Goal: Task Accomplishment & Management: Complete application form

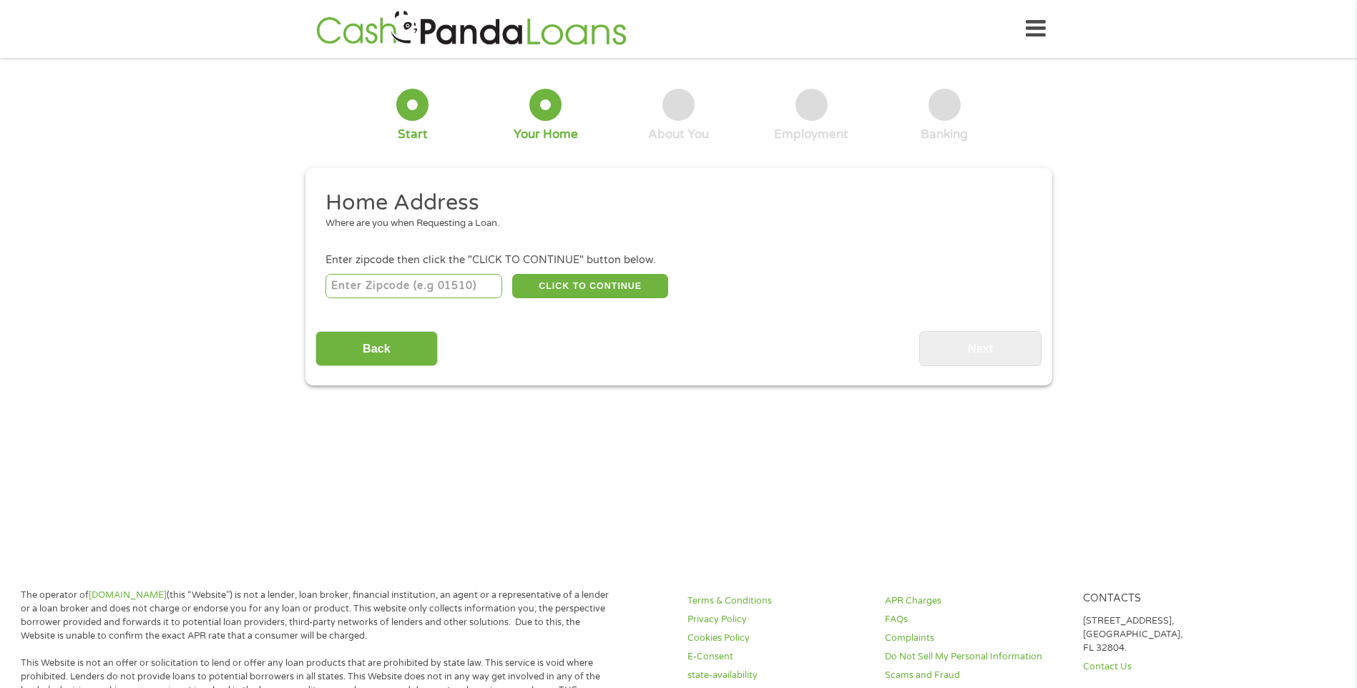
click at [424, 287] on input "number" at bounding box center [413, 286] width 177 height 24
type input "28117"
select select "[US_STATE]"
click at [585, 290] on button "CLICK TO CONTINUE" at bounding box center [590, 286] width 156 height 24
type input "28117"
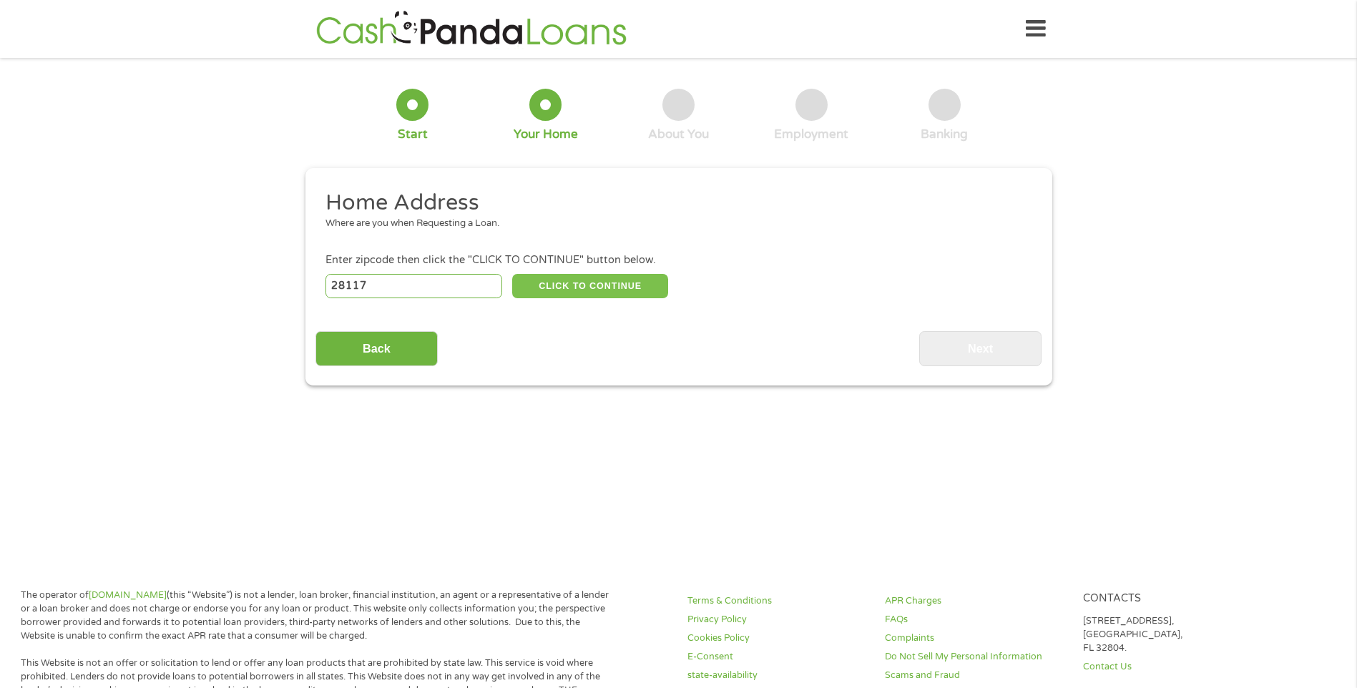
type input "[GEOGRAPHIC_DATA]"
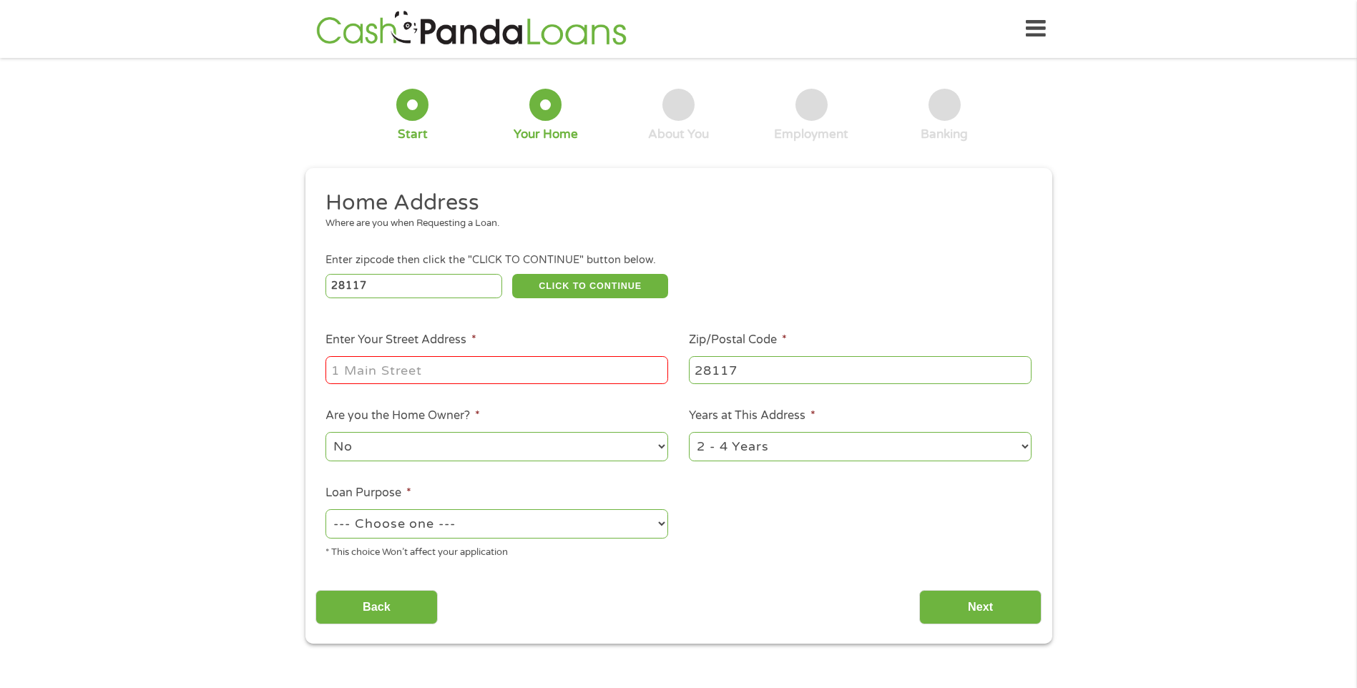
click at [505, 372] on input "Enter Your Street Address *" at bounding box center [496, 369] width 343 height 27
drag, startPoint x: 610, startPoint y: 376, endPoint x: 438, endPoint y: 375, distance: 172.4
click at [438, 375] on input "[STREET_ADDRESS][PERSON_NAME]" at bounding box center [496, 369] width 343 height 27
type input "[STREET_ADDRESS]"
click at [862, 522] on ul "Home Address Where are you when Requesting a Loan. Enter zipcode then click the…" at bounding box center [678, 380] width 726 height 382
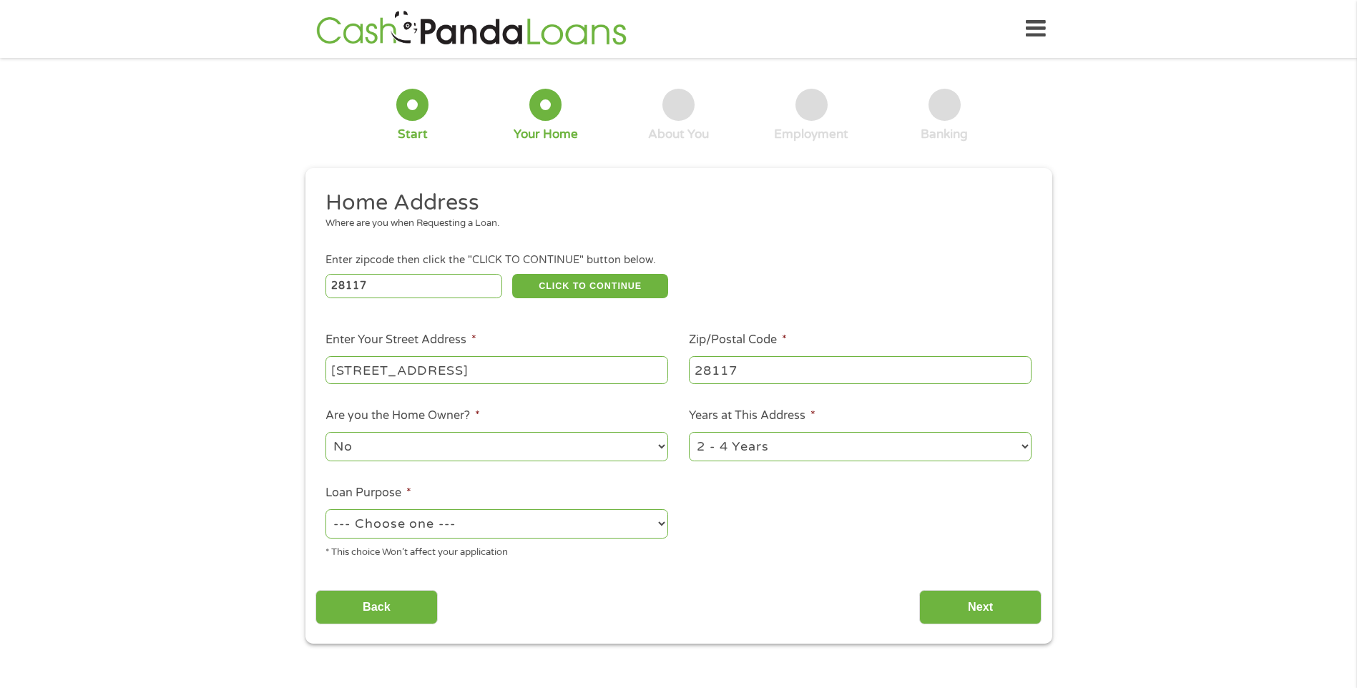
click at [464, 518] on select "--- Choose one --- Pay Bills Debt Consolidation Home Improvement Major Purchase…" at bounding box center [496, 523] width 343 height 29
select select "other"
click at [325, 509] on select "--- Choose one --- Pay Bills Debt Consolidation Home Improvement Major Purchase…" at bounding box center [496, 523] width 343 height 29
click at [437, 461] on div "No Yes" at bounding box center [496, 447] width 343 height 34
click at [441, 453] on select "No Yes" at bounding box center [496, 446] width 343 height 29
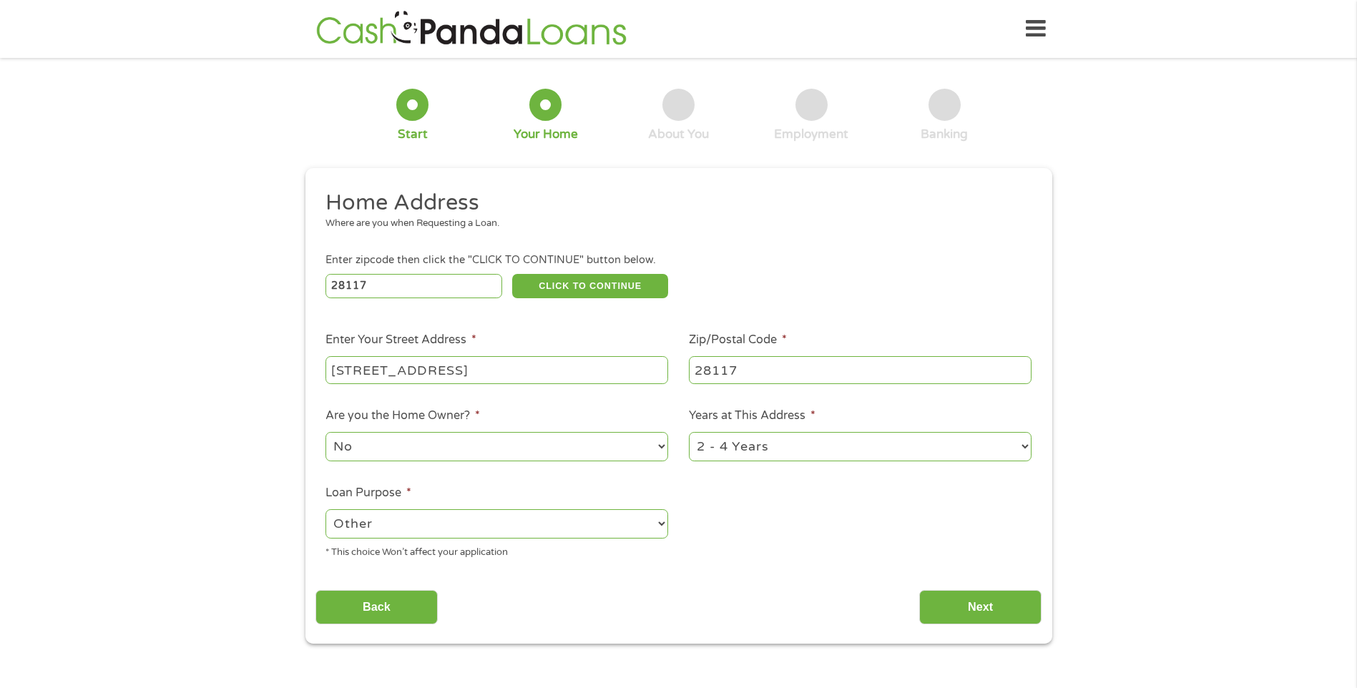
select select "yes"
click at [325, 432] on select "No Yes" at bounding box center [496, 446] width 343 height 29
click at [931, 591] on input "Next" at bounding box center [980, 607] width 122 height 35
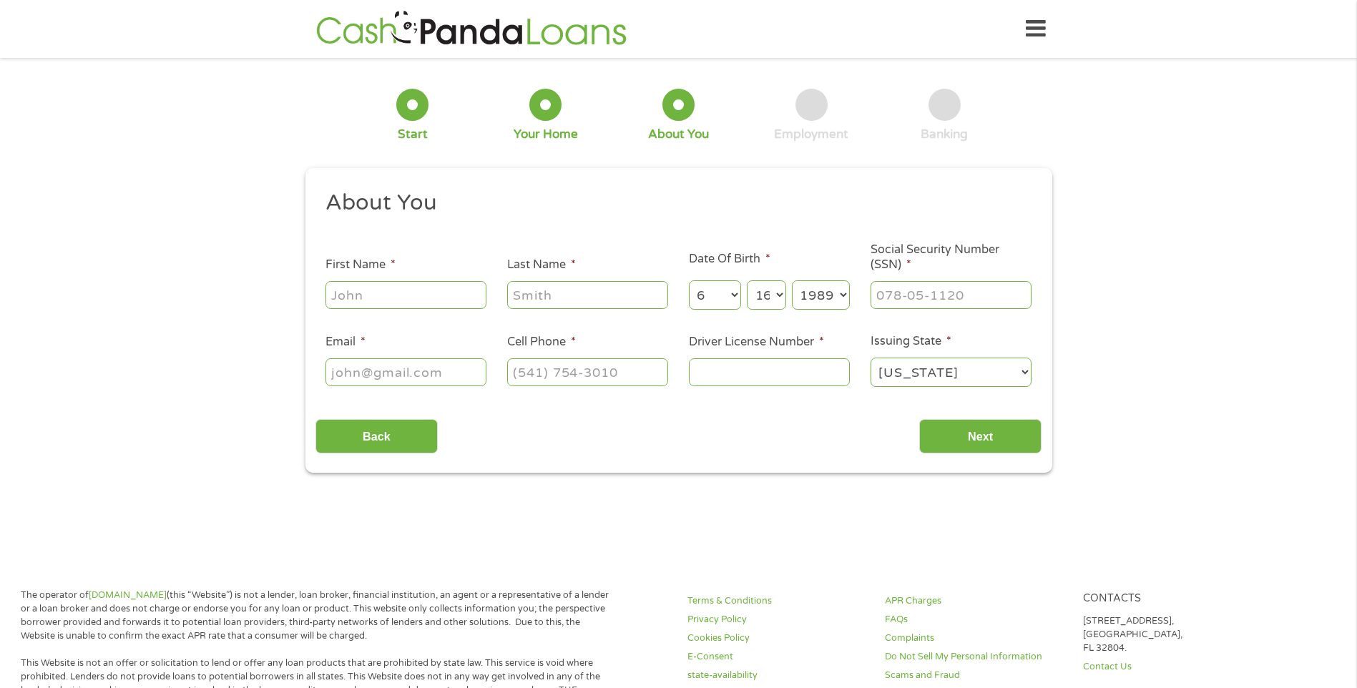
click at [333, 270] on label "First Name *" at bounding box center [360, 264] width 70 height 15
click at [333, 281] on input "First Name *" at bounding box center [405, 294] width 161 height 27
click at [345, 293] on input "First Name *" at bounding box center [405, 294] width 161 height 27
type input "Keri"
type input "[PERSON_NAME]"
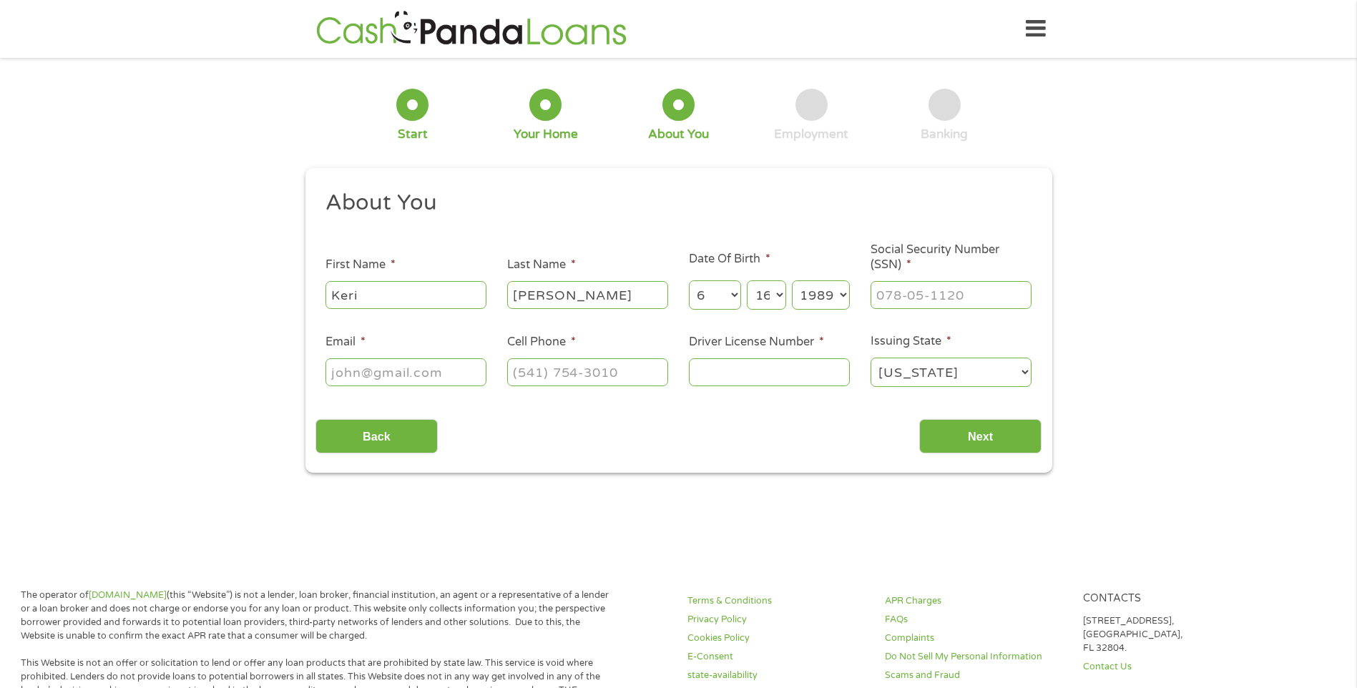
type input "[EMAIL_ADDRESS][DOMAIN_NAME]"
type input "[PHONE_NUMBER]"
click at [778, 372] on input "Driver License Number *" at bounding box center [769, 371] width 161 height 27
type input "104890645"
click at [983, 293] on input "___-__-____" at bounding box center [950, 294] width 161 height 27
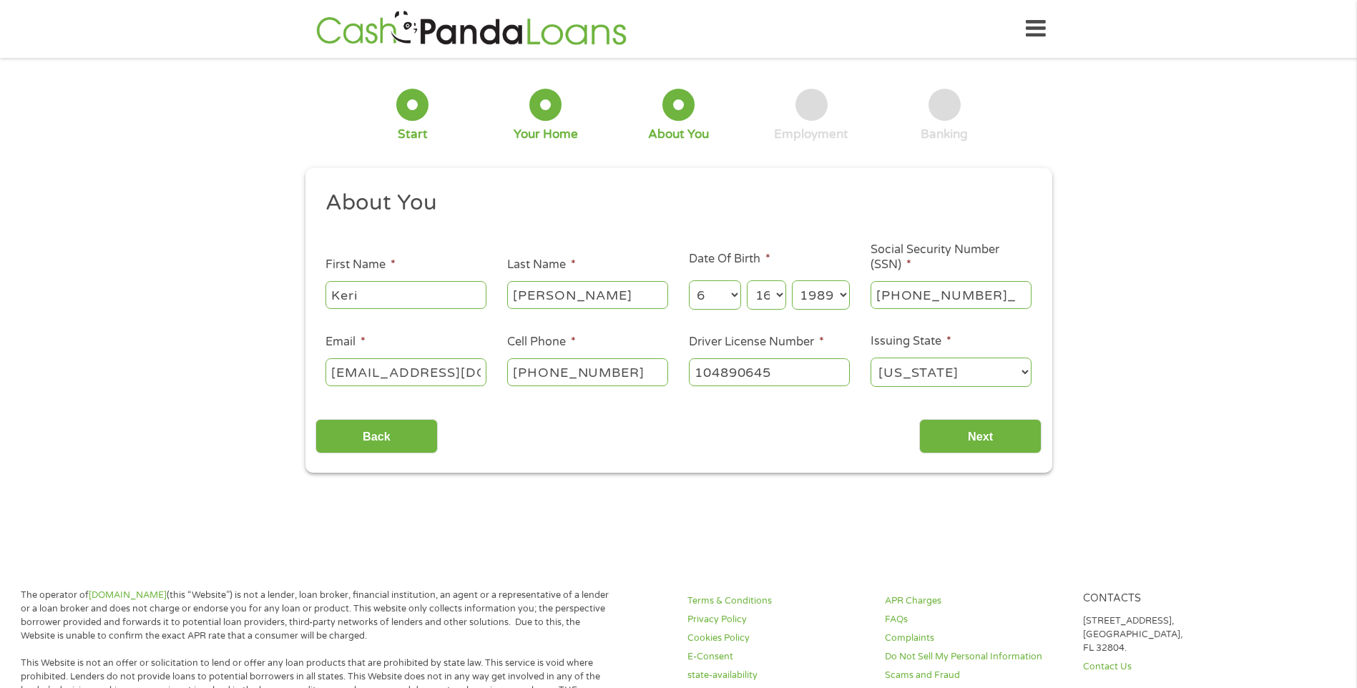
type input "065-76-5470"
click at [895, 374] on select "[US_STATE] [US_STATE] [US_STATE] [US_STATE] [US_STATE] [US_STATE] [US_STATE] [U…" at bounding box center [950, 372] width 161 height 29
select select "[US_STATE]"
click at [870, 358] on select "[US_STATE] [US_STATE] [US_STATE] [US_STATE] [US_STATE] [US_STATE] [US_STATE] [U…" at bounding box center [950, 372] width 161 height 29
click at [982, 420] on input "Next" at bounding box center [980, 436] width 122 height 35
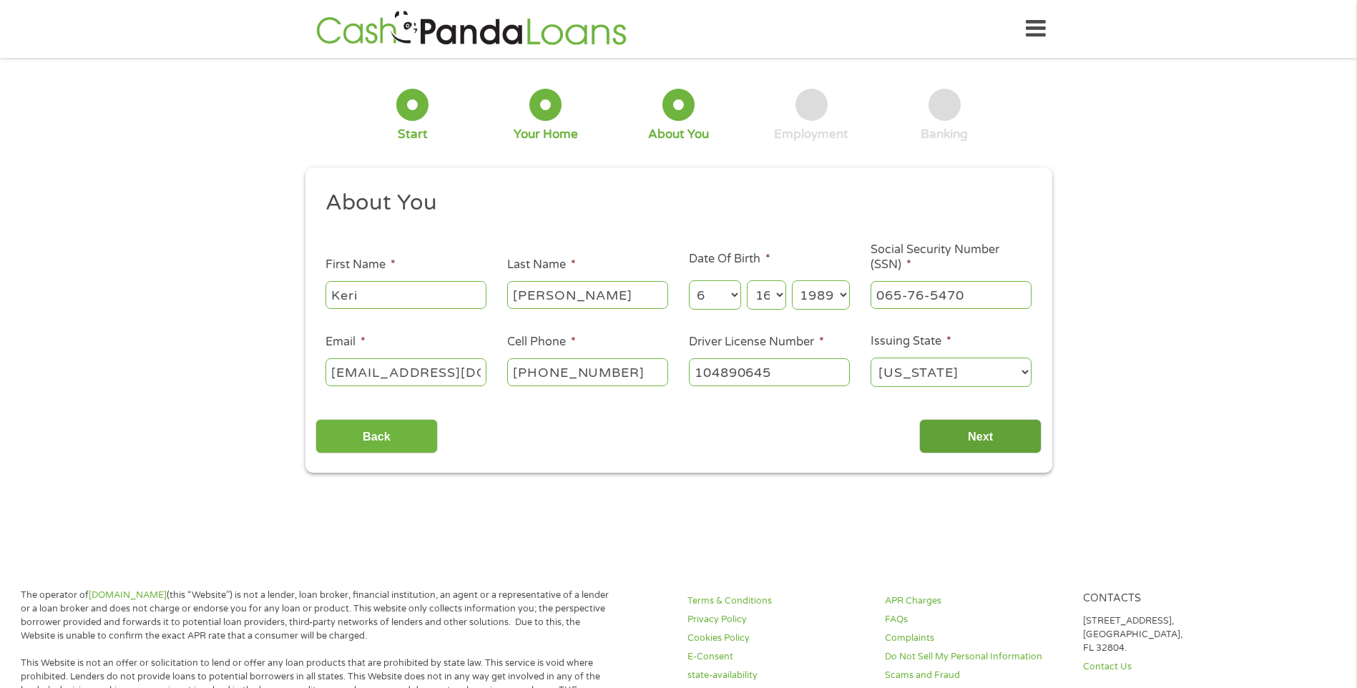
click at [980, 431] on input "Next" at bounding box center [980, 436] width 122 height 35
click at [971, 445] on input "Next" at bounding box center [980, 436] width 122 height 35
click at [473, 373] on input "[EMAIL_ADDRESS][DOMAIN_NAME]" at bounding box center [405, 371] width 161 height 27
click at [607, 285] on input "[PERSON_NAME]" at bounding box center [587, 294] width 161 height 27
type input "[PERSON_NAME]"
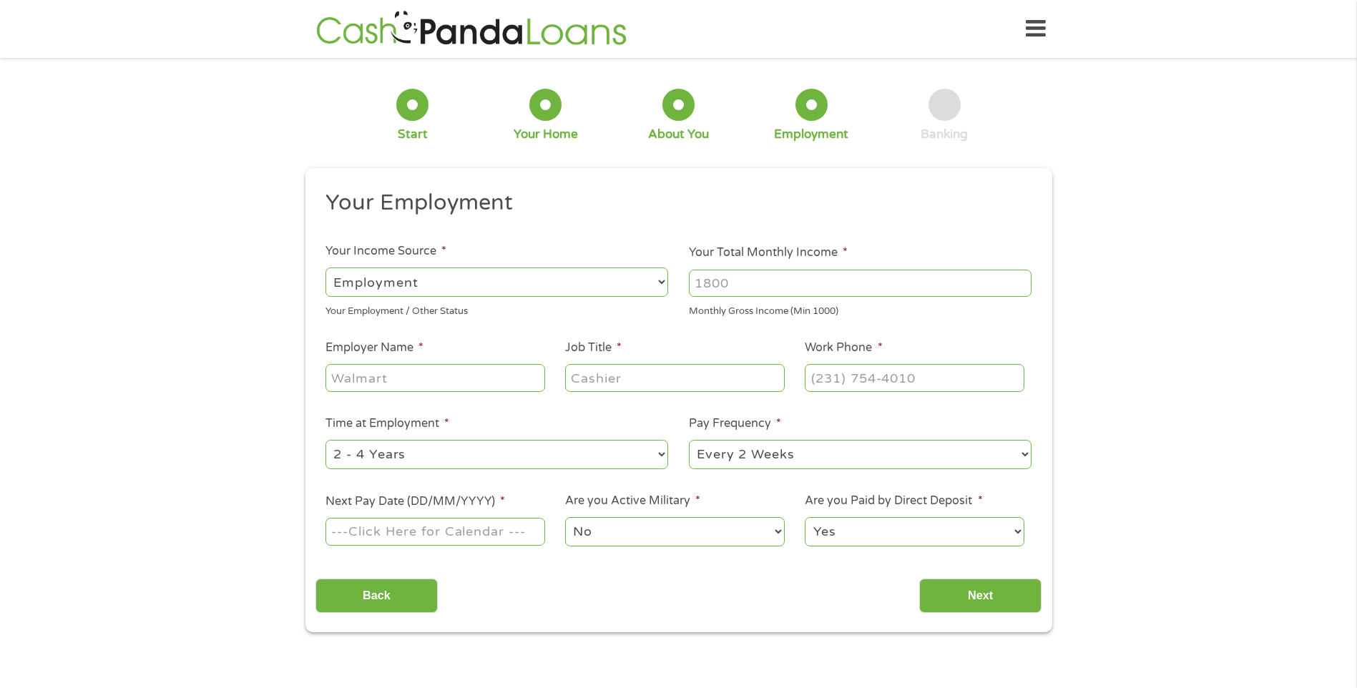
click at [729, 289] on input "Your Total Monthly Income *" at bounding box center [860, 283] width 343 height 27
type input "2500"
click at [478, 383] on input "Employer Name *" at bounding box center [434, 377] width 219 height 27
type input "PEAK EYE CARE"
type input "TECH"
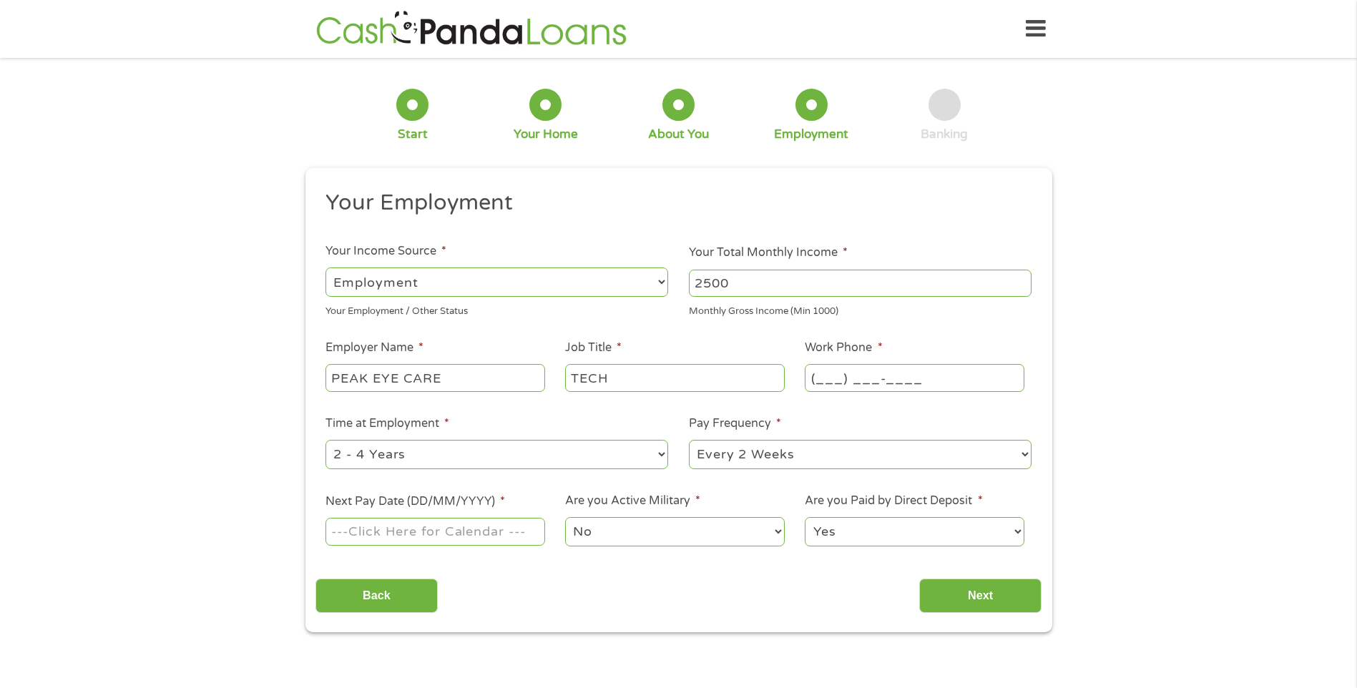
click at [936, 389] on input "(___) ___-____" at bounding box center [914, 377] width 219 height 27
click at [817, 375] on input "(___) ___-____" at bounding box center [914, 377] width 219 height 27
type input "[PHONE_NUMBER]"
click at [610, 425] on li "Time at Employment * --- Choose one --- 1 Year or less 1 - 2 Years 2 - 4 Years …" at bounding box center [496, 443] width 363 height 57
click at [420, 536] on input "Next Pay Date (DD/MM/YYYY) *" at bounding box center [434, 531] width 219 height 27
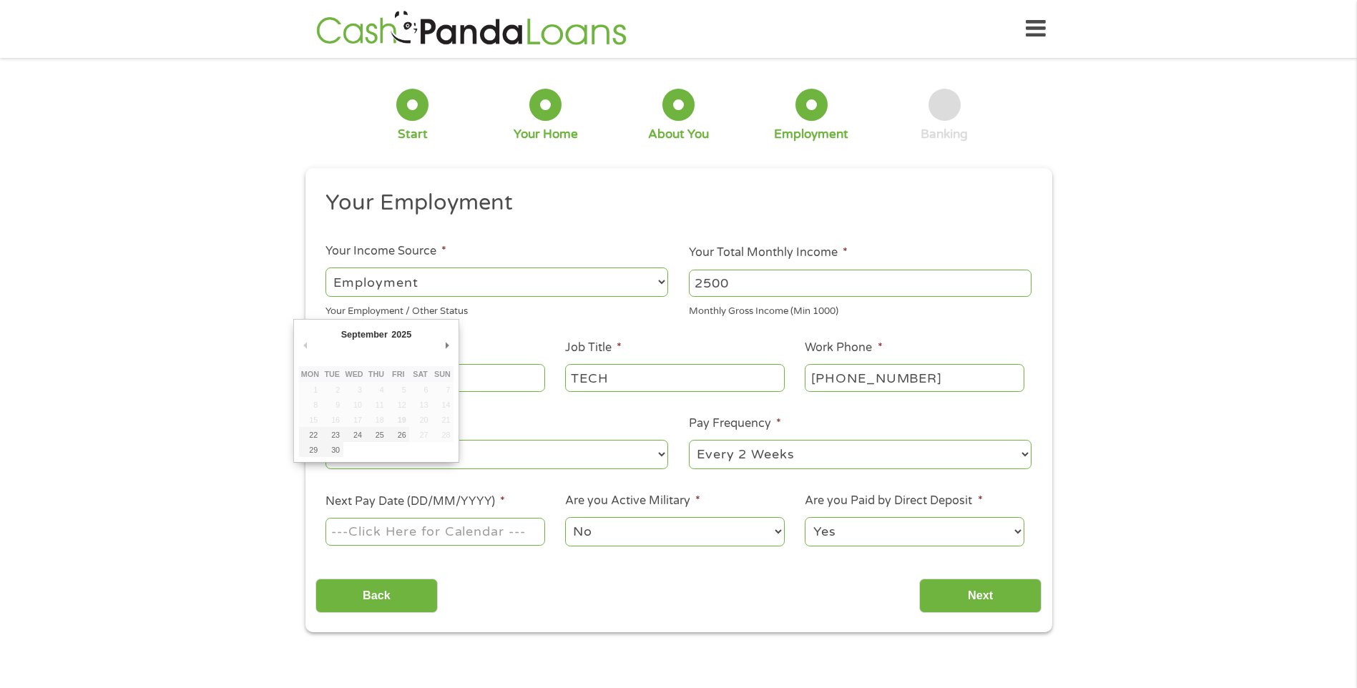
click at [399, 447] on td at bounding box center [398, 449] width 22 height 15
type input "[DATE]"
click at [727, 531] on select "No Yes" at bounding box center [674, 531] width 219 height 29
click at [861, 578] on div "Back Next" at bounding box center [678, 590] width 726 height 45
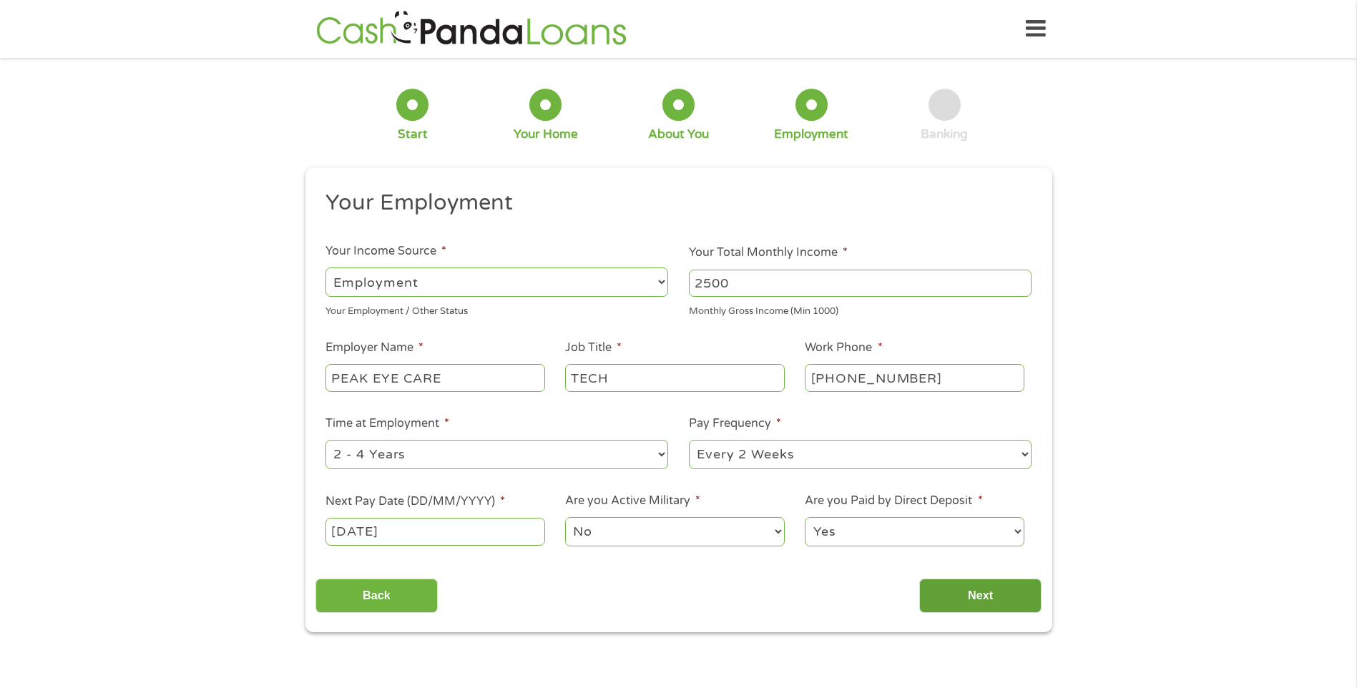
click at [1012, 592] on input "Next" at bounding box center [980, 596] width 122 height 35
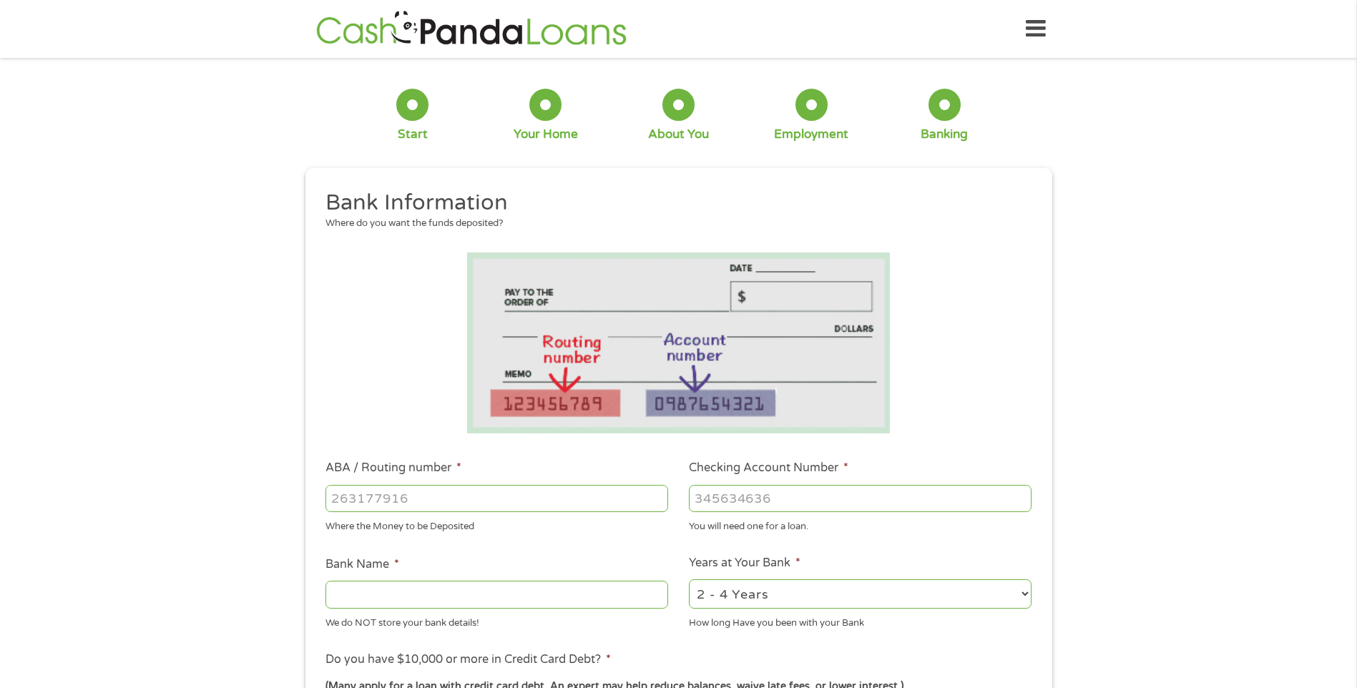
click at [468, 502] on input "ABA / Routing number *" at bounding box center [496, 498] width 343 height 27
type input "053902197"
type input "TD BANK NA"
type input "053902197"
click at [780, 497] on input "Checking Account Number *" at bounding box center [860, 498] width 343 height 27
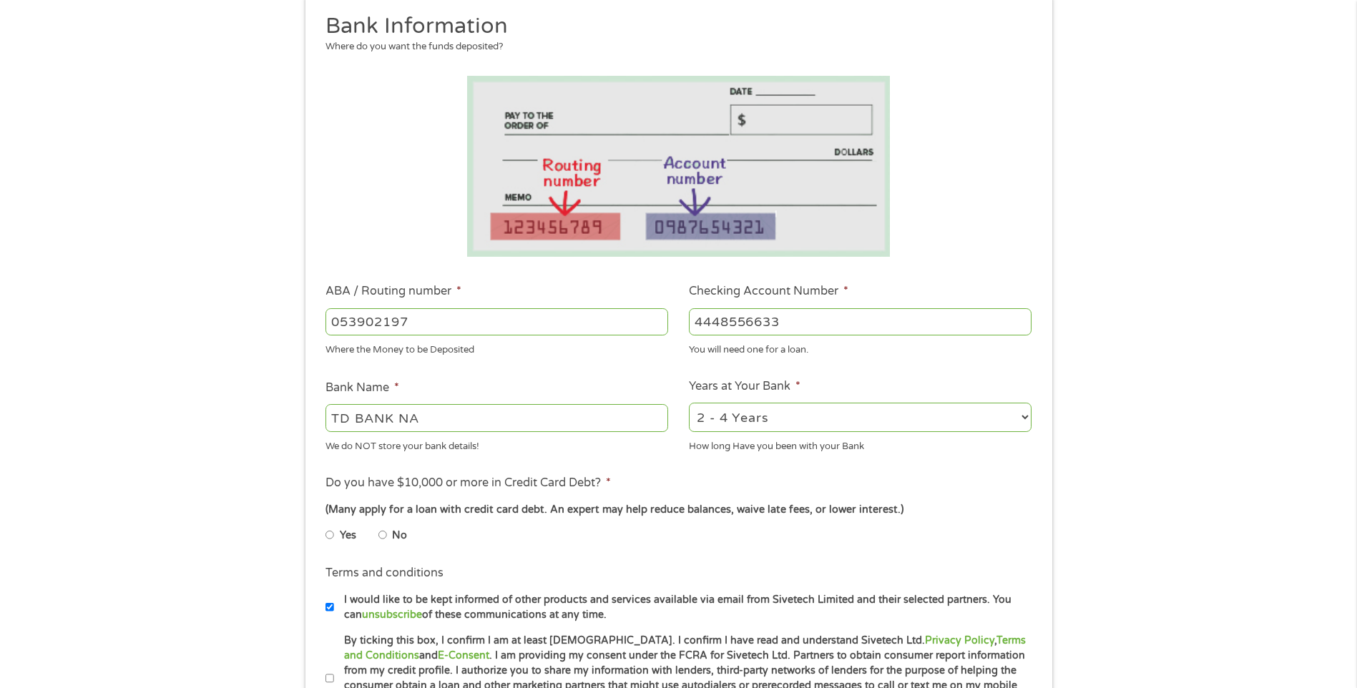
scroll to position [215, 0]
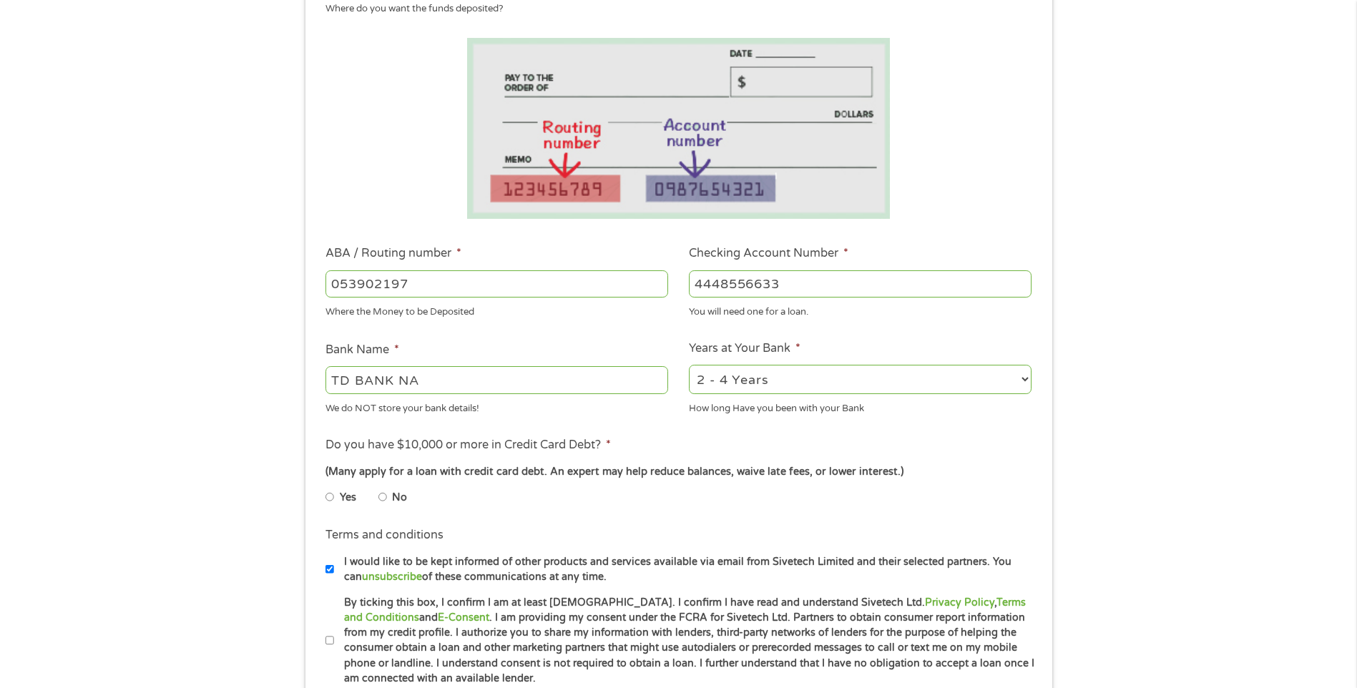
type input "4448556633"
click at [381, 497] on input "No" at bounding box center [382, 497] width 9 height 23
radio input "true"
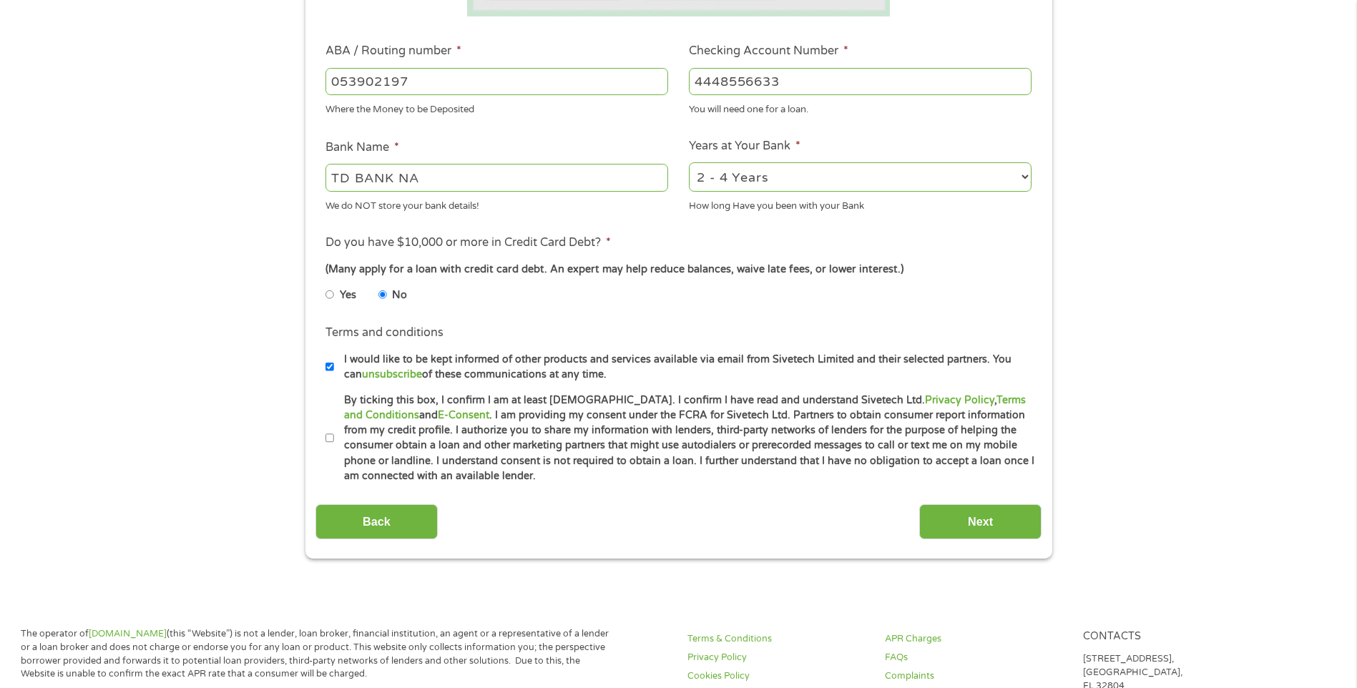
scroll to position [501, 0]
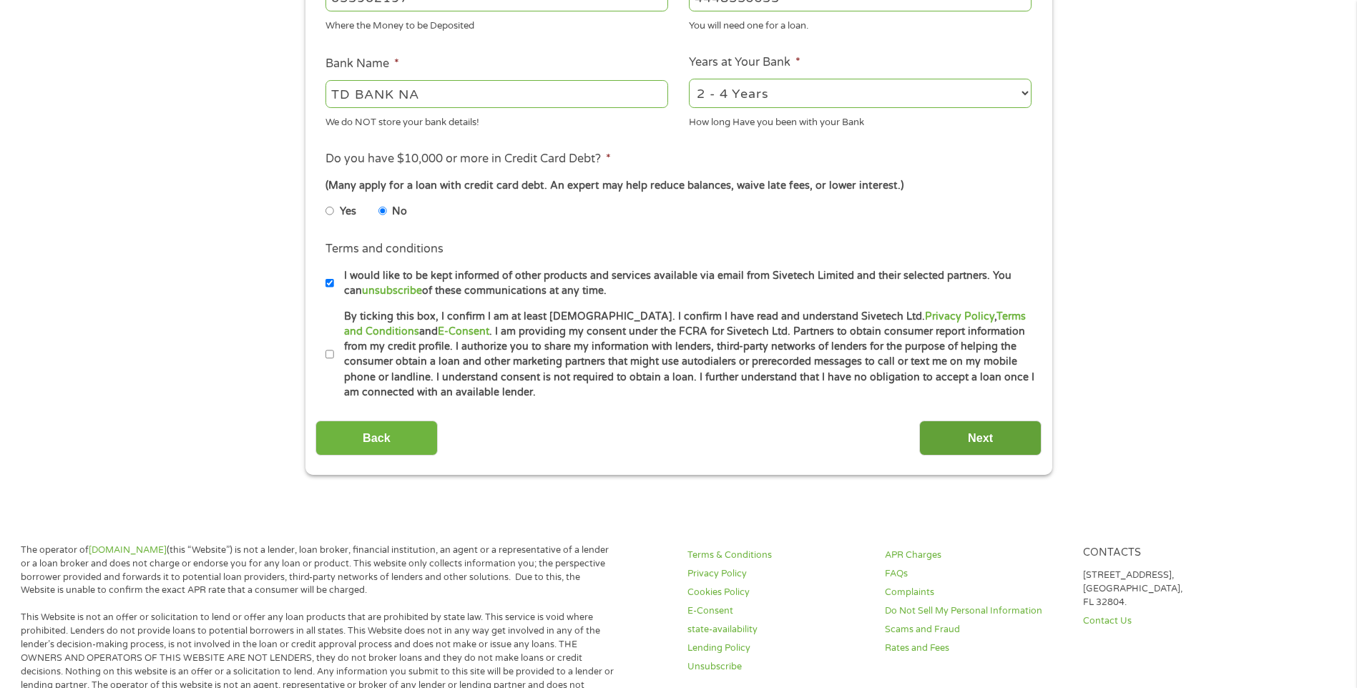
click at [978, 434] on input "Next" at bounding box center [980, 438] width 122 height 35
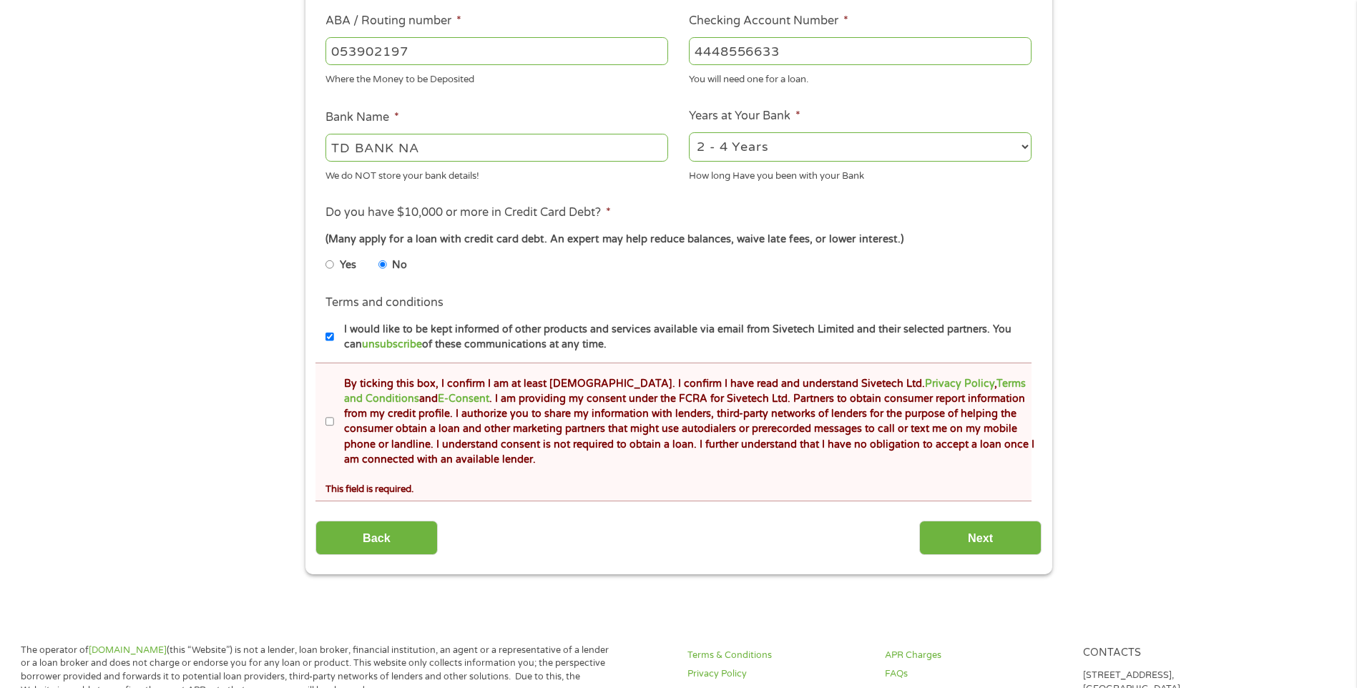
drag, startPoint x: 331, startPoint y: 422, endPoint x: 358, endPoint y: 423, distance: 26.5
click at [331, 422] on input "By ticking this box, I confirm I am at least [DEMOGRAPHIC_DATA]. I confirm I ha…" at bounding box center [329, 422] width 9 height 23
checkbox input "true"
click at [931, 542] on input "Next" at bounding box center [980, 538] width 122 height 35
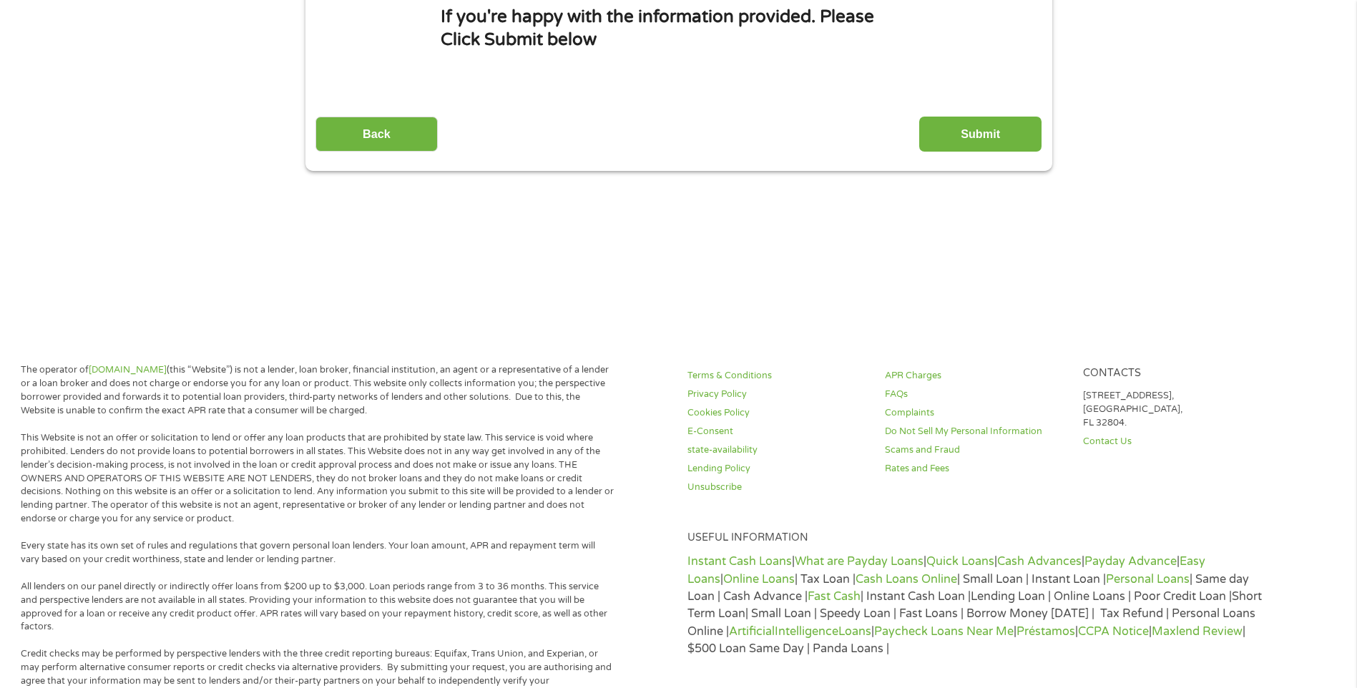
scroll to position [0, 0]
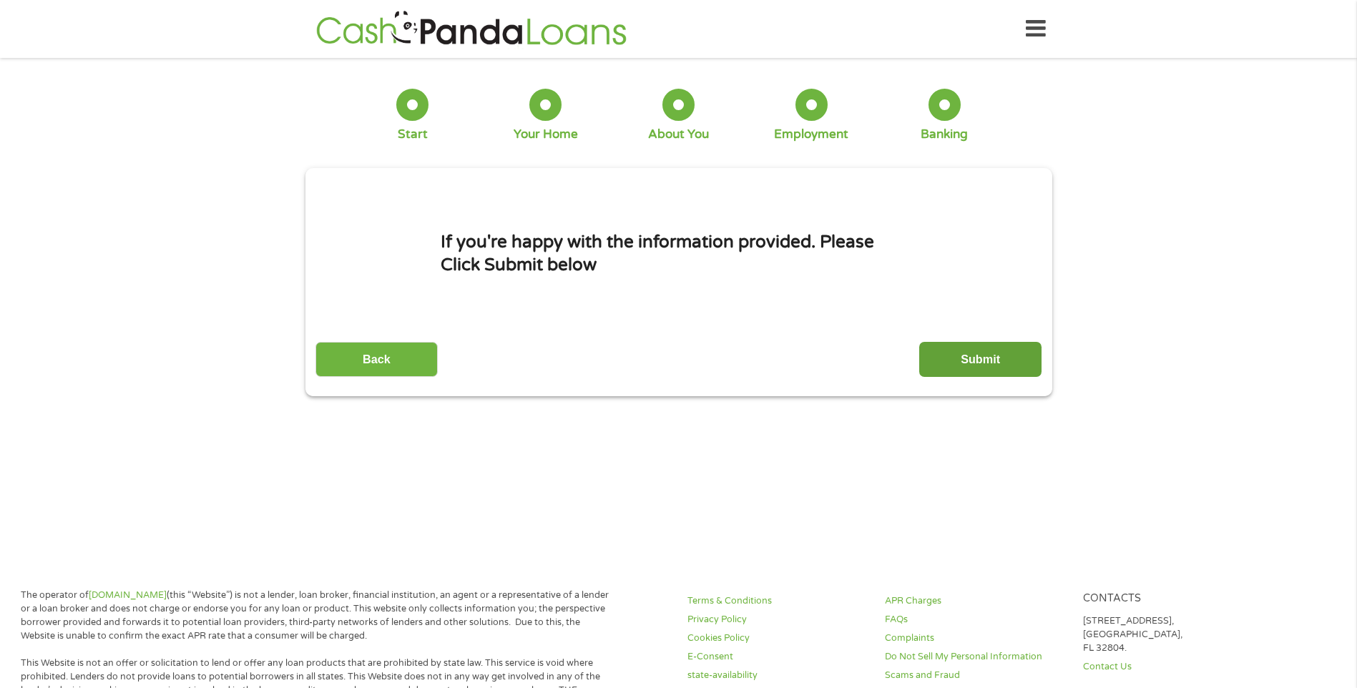
click at [992, 364] on input "Submit" at bounding box center [980, 359] width 122 height 35
